Goal: Information Seeking & Learning: Learn about a topic

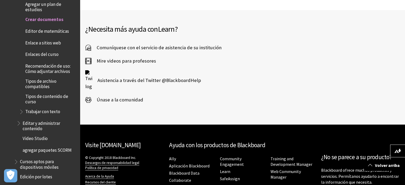
scroll to position [5417, 0]
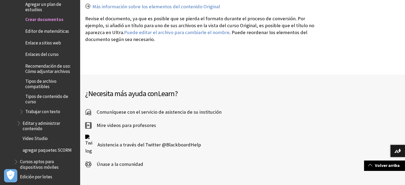
click at [127, 160] on span "Únase a la comunidad" at bounding box center [117, 164] width 52 height 8
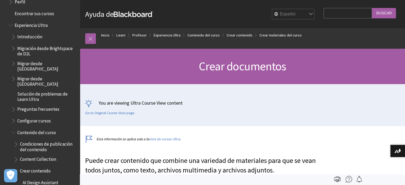
scroll to position [558, 0]
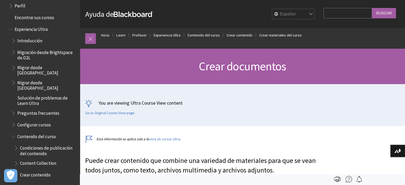
click at [39, 70] on span "Migrar desde Canvas" at bounding box center [46, 69] width 59 height 13
click at [16, 69] on span "Book outline for Blackboard Learn Help" at bounding box center [14, 66] width 6 height 7
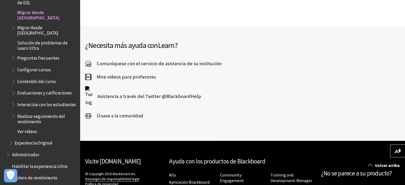
scroll to position [1418, 0]
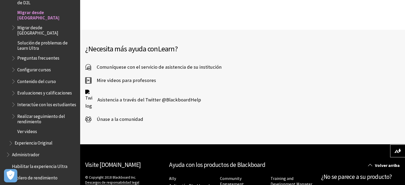
click at [113, 115] on span "Únase a la comunidad" at bounding box center [117, 119] width 52 height 8
click at [158, 63] on span "Comuníquese con el servicio de asistencia de su institución" at bounding box center [156, 67] width 130 height 8
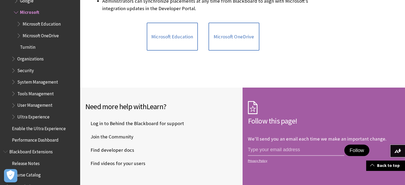
scroll to position [467, 0]
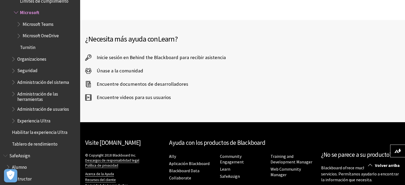
scroll to position [229, 0]
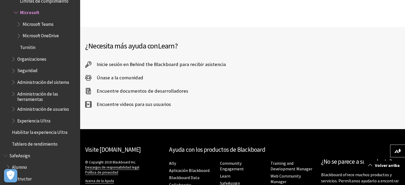
click at [129, 78] on span "Únase a la comunidad" at bounding box center [117, 78] width 52 height 8
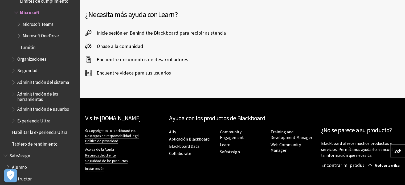
scroll to position [260, 0]
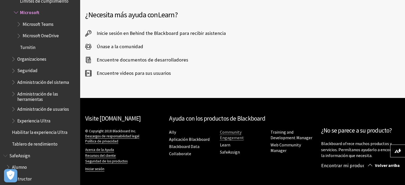
click at [242, 131] on link "Community Engagement" at bounding box center [232, 135] width 24 height 11
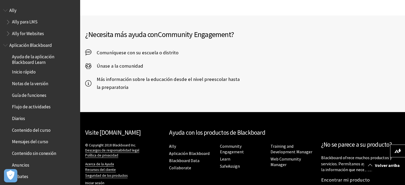
scroll to position [447, 0]
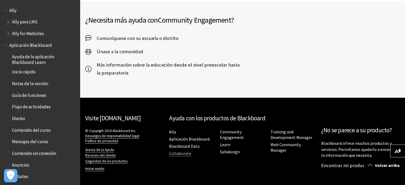
click at [182, 152] on link "Collaborate" at bounding box center [180, 154] width 22 height 6
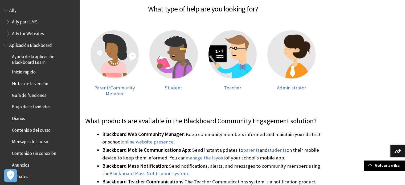
scroll to position [0, 0]
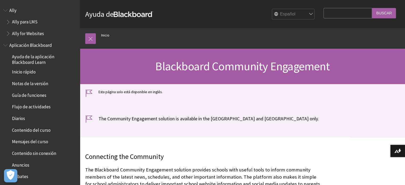
click at [33, 23] on span "Ally para LMS" at bounding box center [25, 21] width 26 height 7
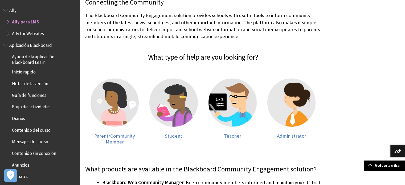
scroll to position [168, 0]
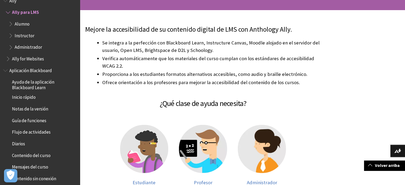
scroll to position [131, 0]
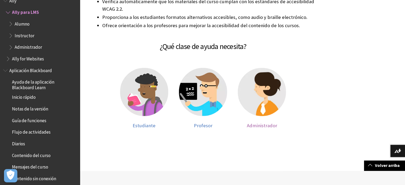
click at [268, 124] on span "Administrador" at bounding box center [262, 126] width 30 height 6
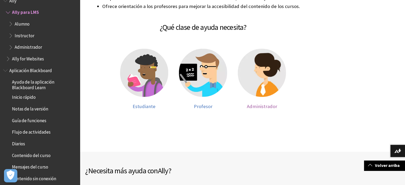
scroll to position [150, 0]
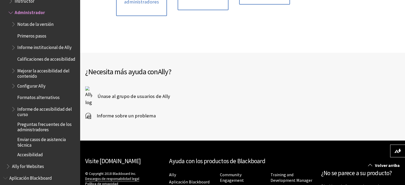
scroll to position [511, 0]
